Goal: Information Seeking & Learning: Learn about a topic

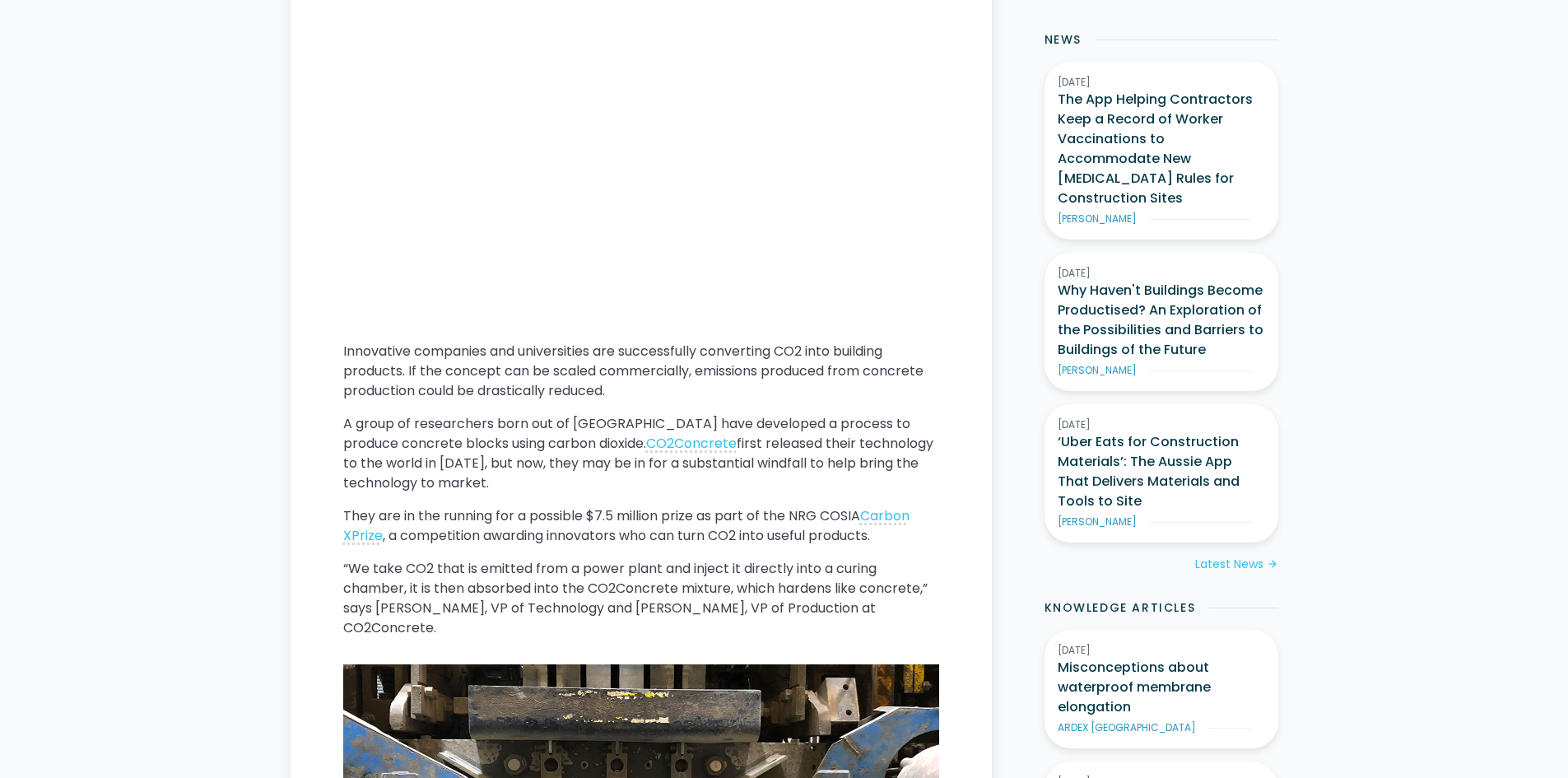
scroll to position [988, 0]
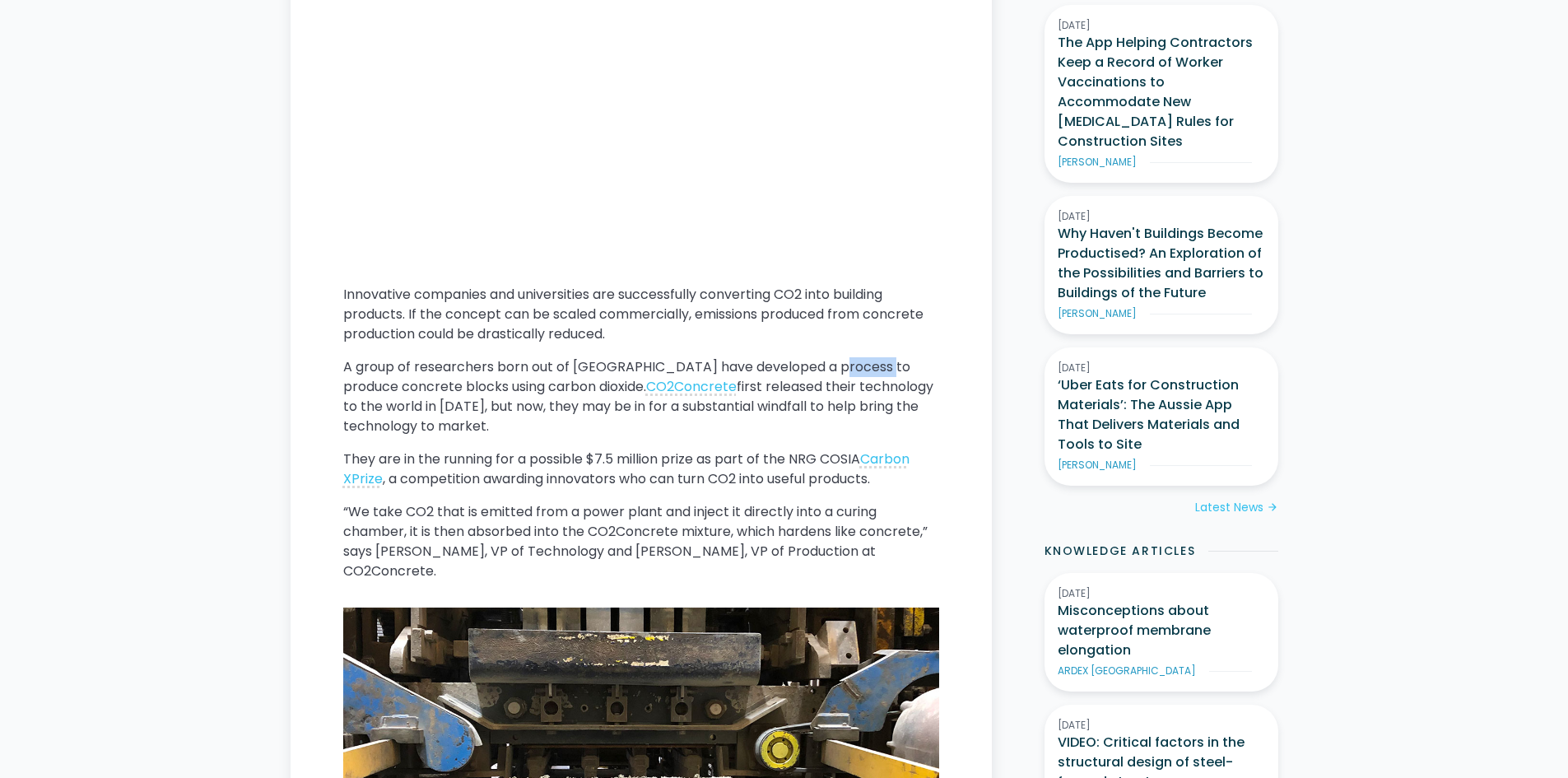
drag, startPoint x: 827, startPoint y: 365, endPoint x: 884, endPoint y: 362, distance: 57.1
click at [884, 362] on p "A group of researchers born out of [GEOGRAPHIC_DATA] have developed a process t…" at bounding box center [641, 397] width 596 height 79
click at [884, 402] on p "A group of researchers born out of [GEOGRAPHIC_DATA] have developed a process t…" at bounding box center [641, 397] width 596 height 79
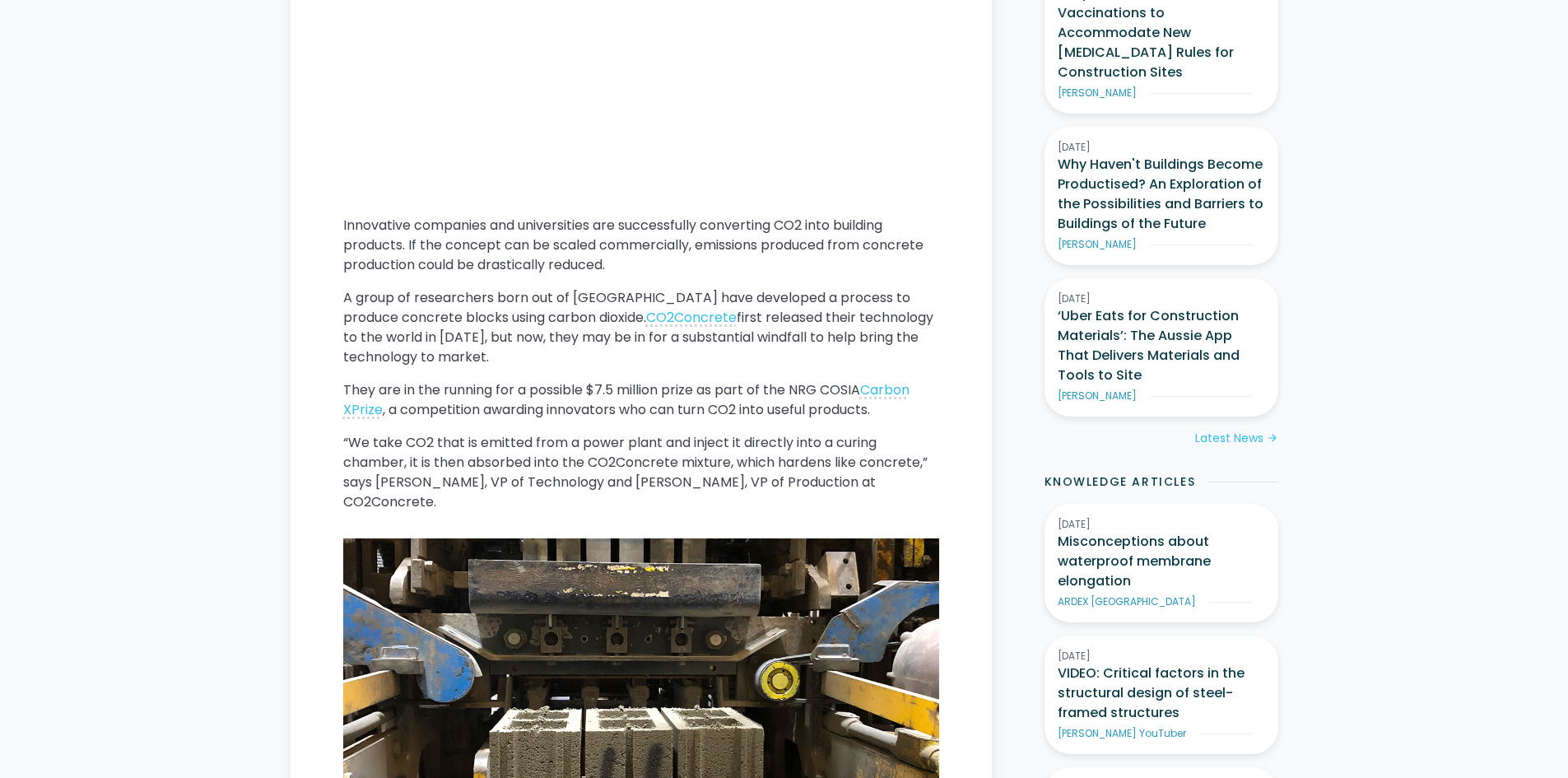
scroll to position [1153, 0]
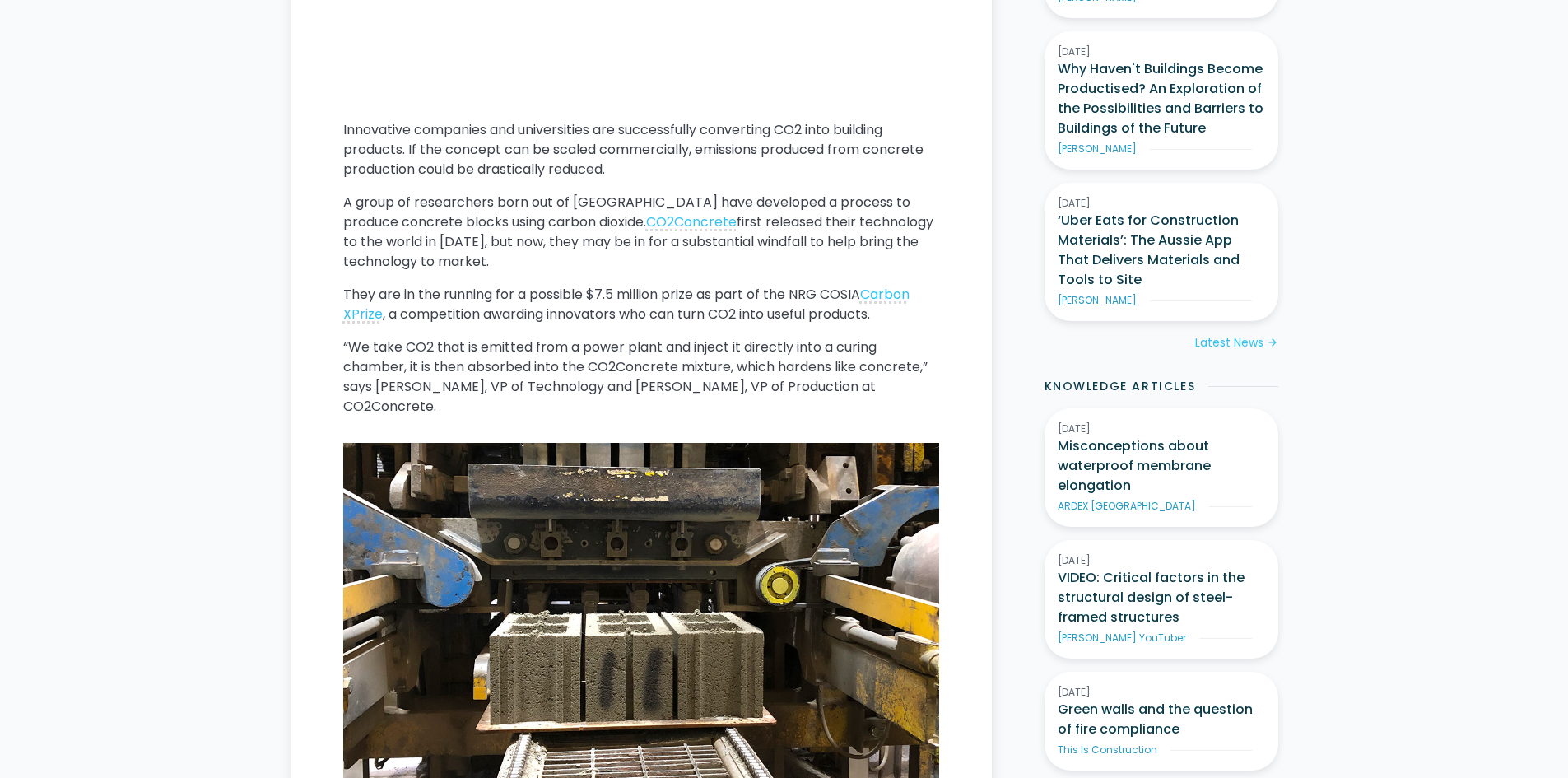
click at [803, 297] on p "They are in the running for a possible $7.5 million prize as part of the NRG CO…" at bounding box center [641, 305] width 596 height 40
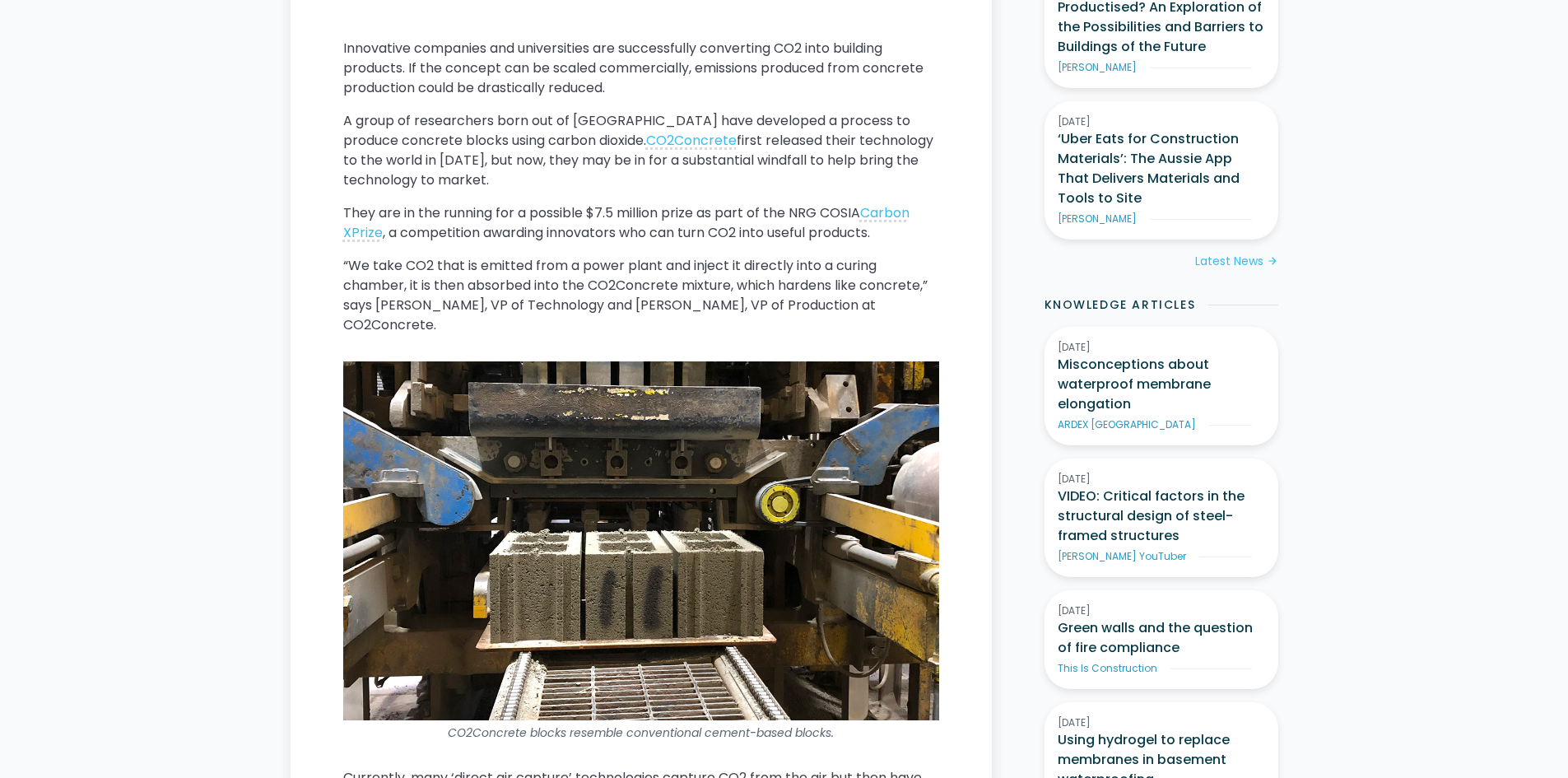
scroll to position [1235, 0]
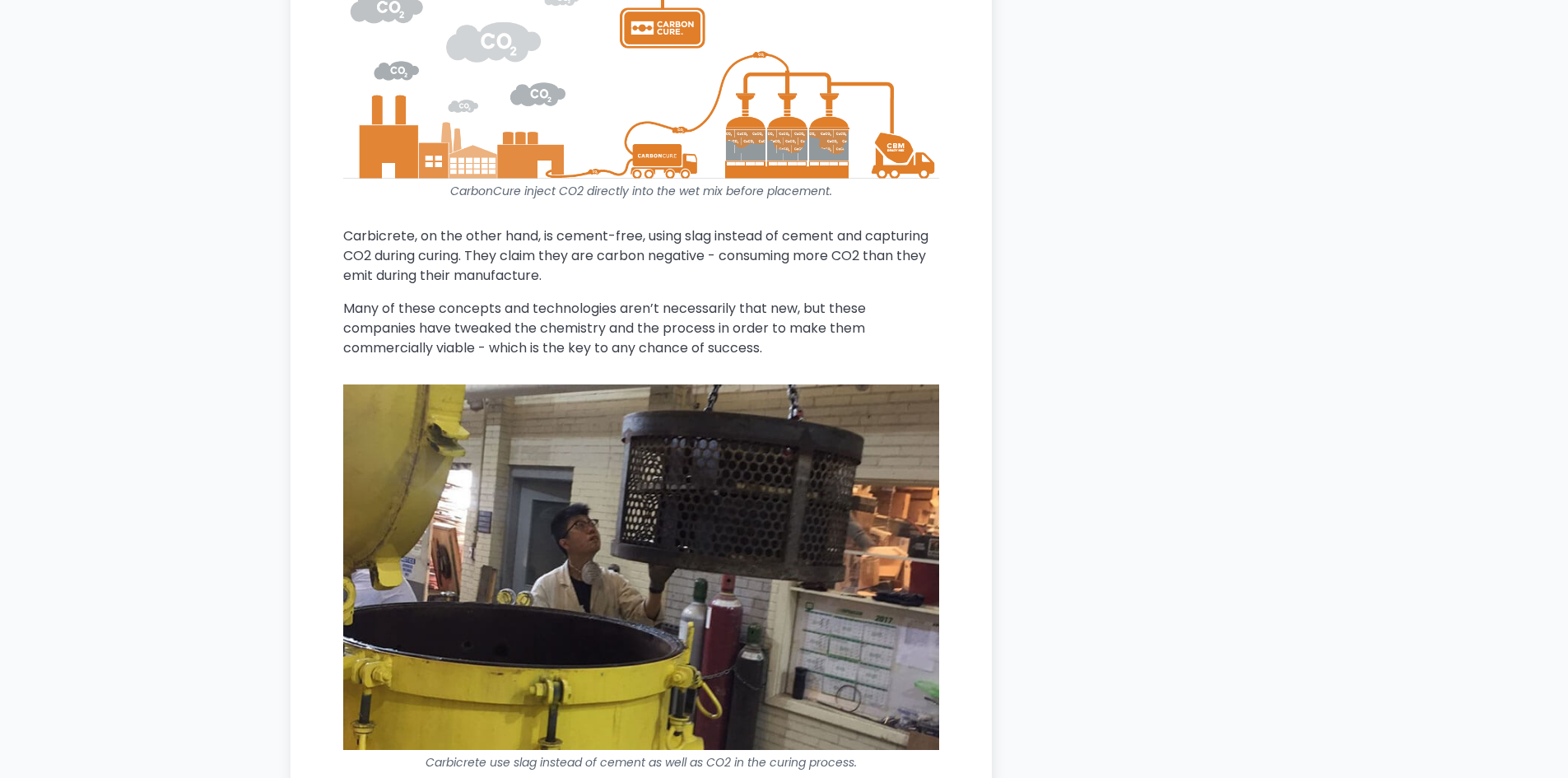
scroll to position [4941, 0]
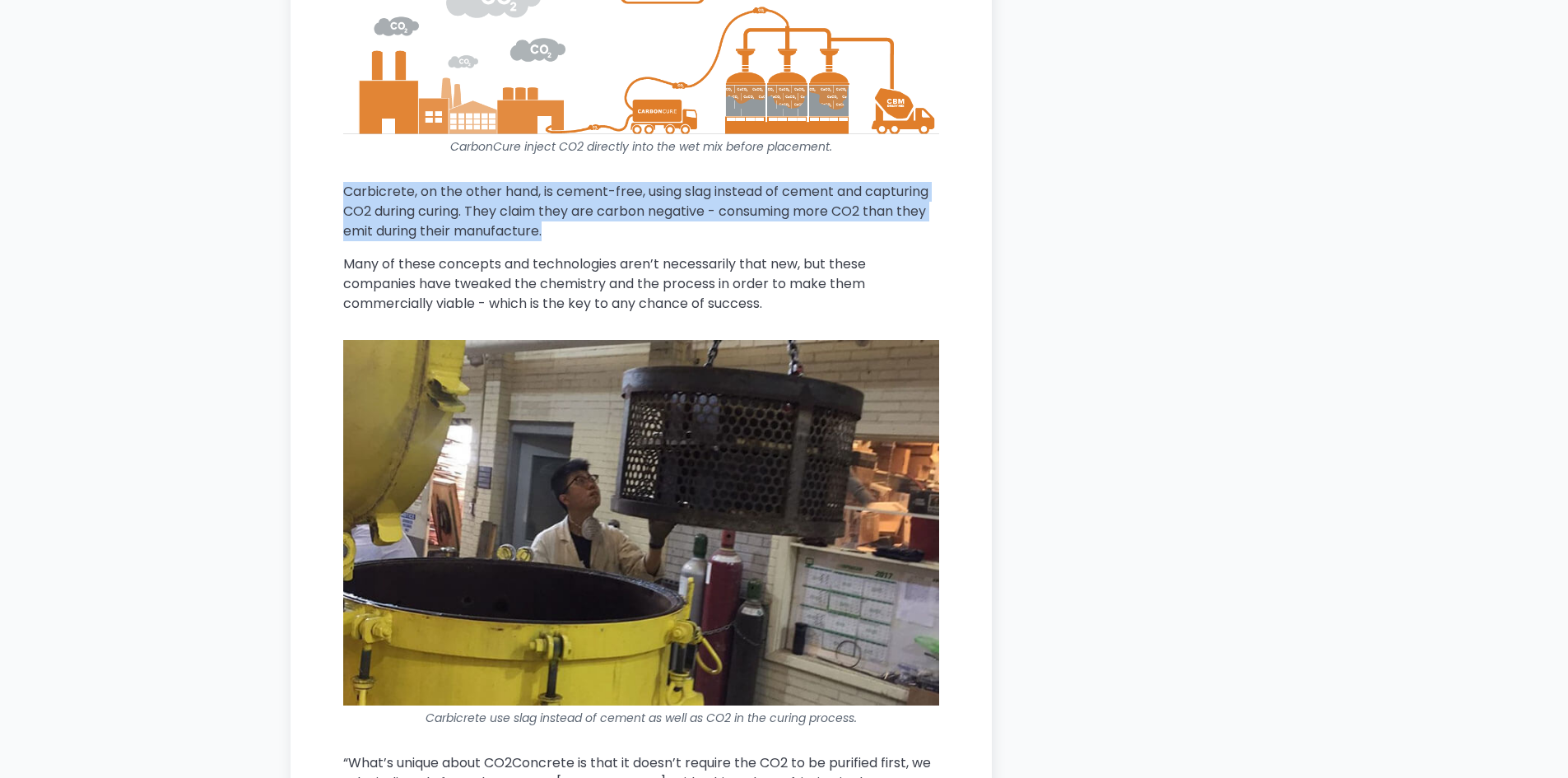
drag, startPoint x: 348, startPoint y: 167, endPoint x: 586, endPoint y: 203, distance: 240.7
click at [586, 203] on p "Carbicrete, on the other hand, is cement-free, using slag instead of cement and…" at bounding box center [641, 212] width 596 height 59
copy p "Carbicrete, on the other hand, is cement-free, using slag instead of cement and…"
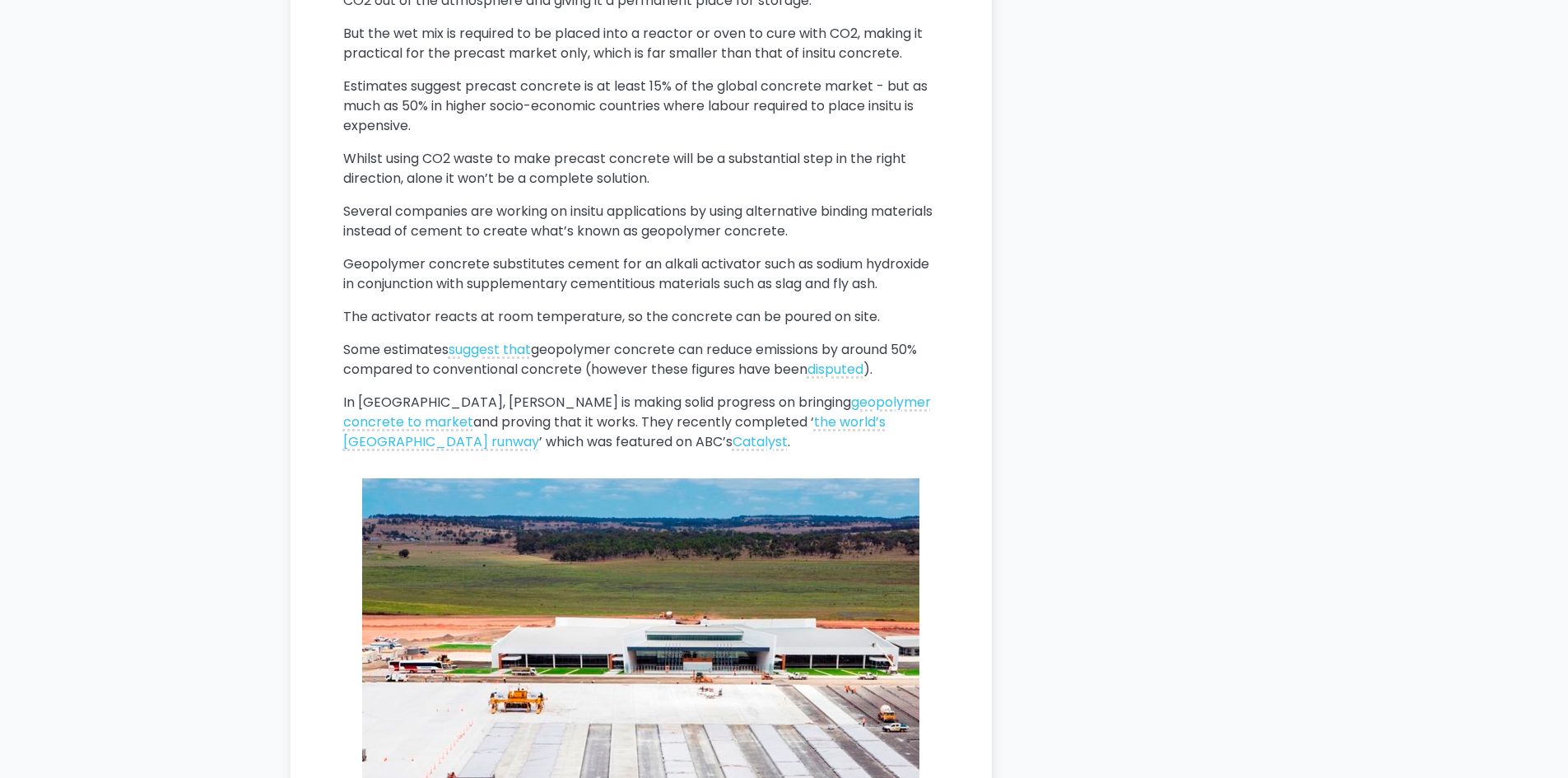
scroll to position [7000, 0]
